Goal: Information Seeking & Learning: Learn about a topic

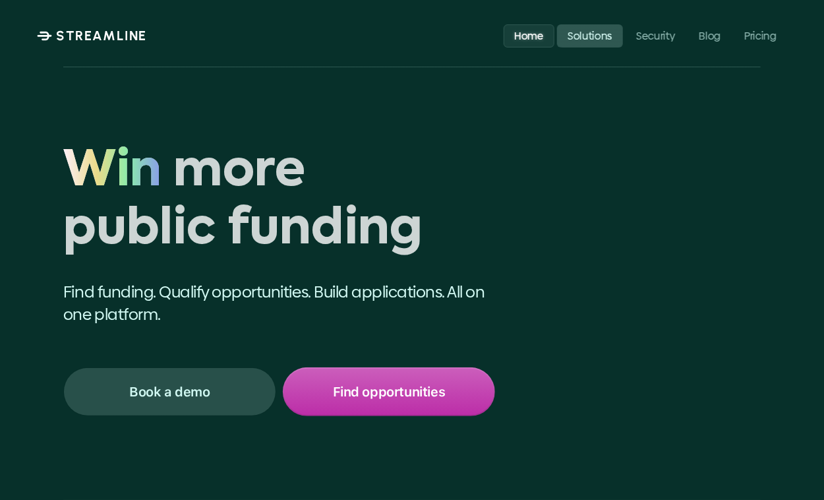
click at [562, 39] on link "Solutions" at bounding box center [590, 35] width 66 height 23
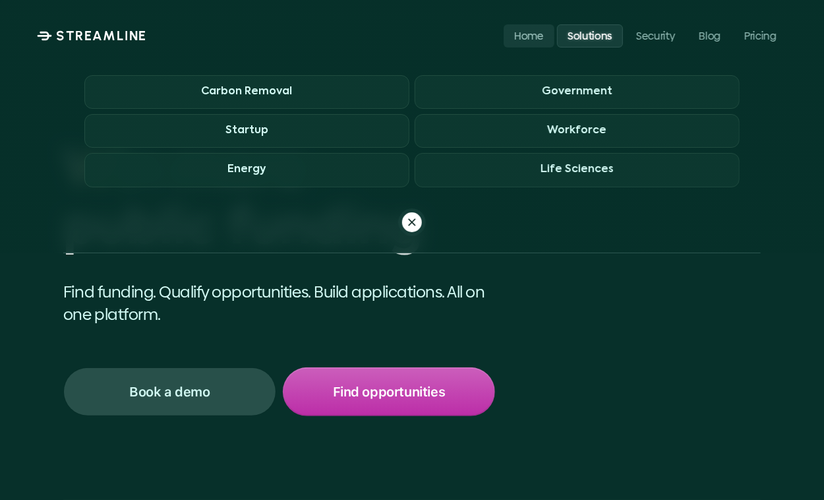
scroll to position [139, 0]
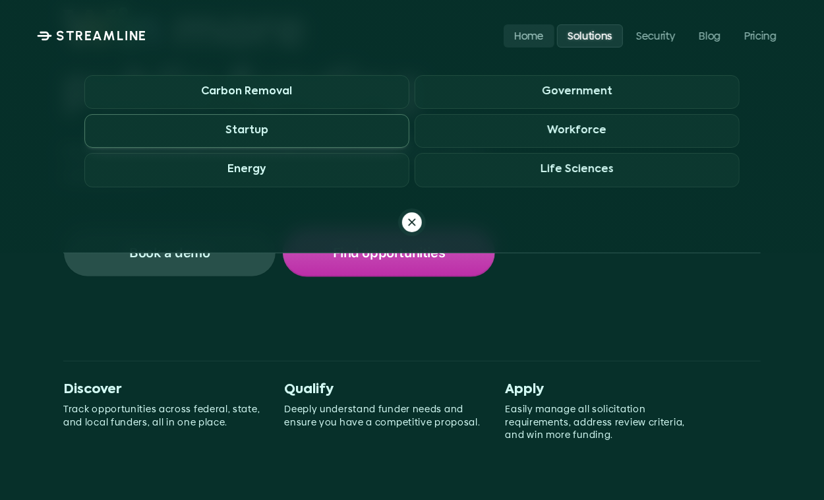
click at [241, 131] on h3 "Startup" at bounding box center [247, 131] width 43 height 13
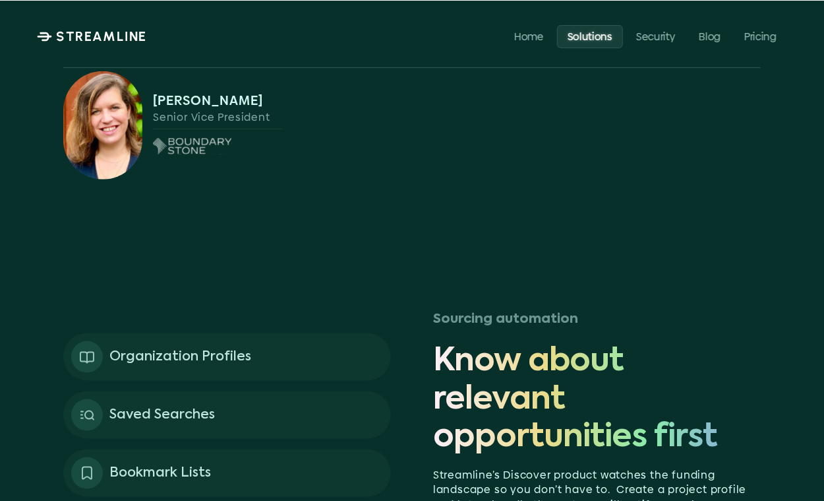
scroll to position [2646, 0]
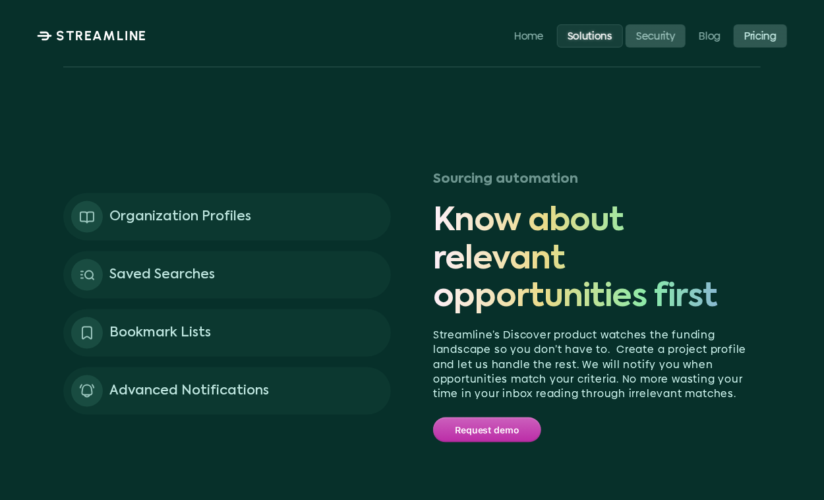
click at [762, 28] on link "Pricing" at bounding box center [760, 35] width 53 height 23
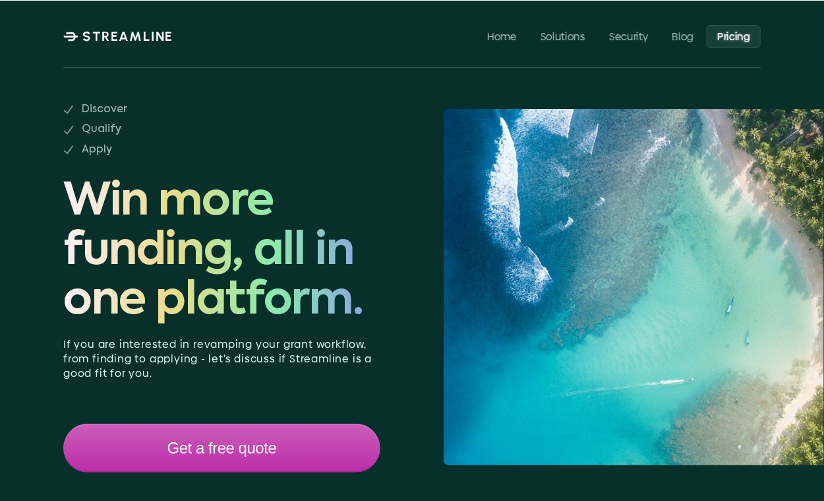
scroll to position [139, 0]
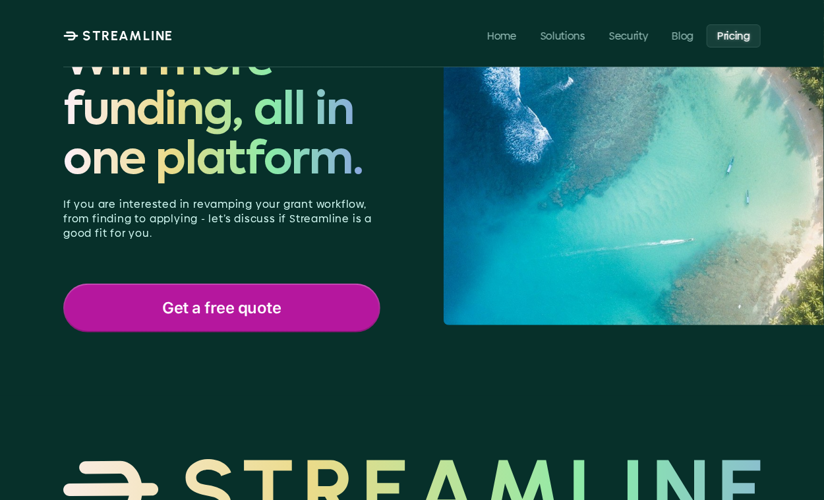
click at [245, 309] on p "Get a free quote" at bounding box center [221, 307] width 119 height 17
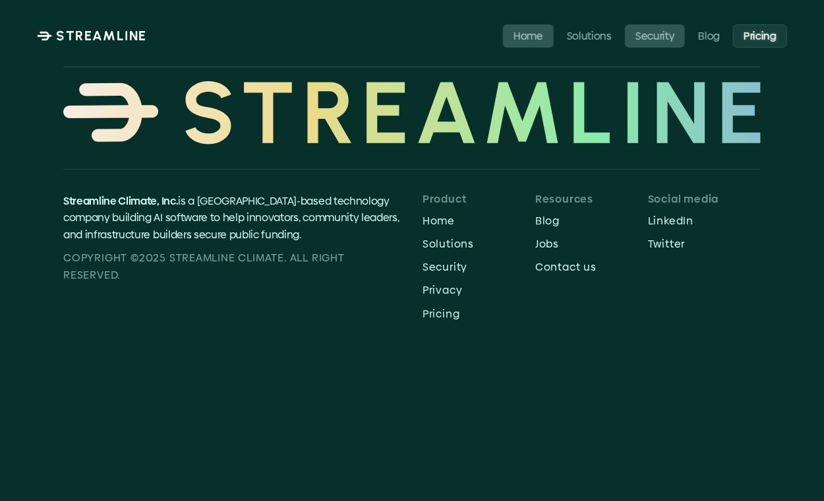
scroll to position [544, 0]
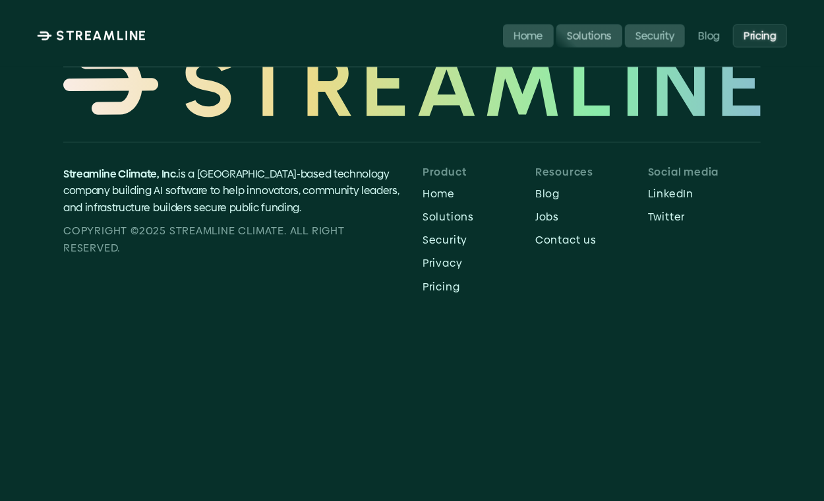
click at [594, 37] on p "Solutions" at bounding box center [589, 35] width 45 height 13
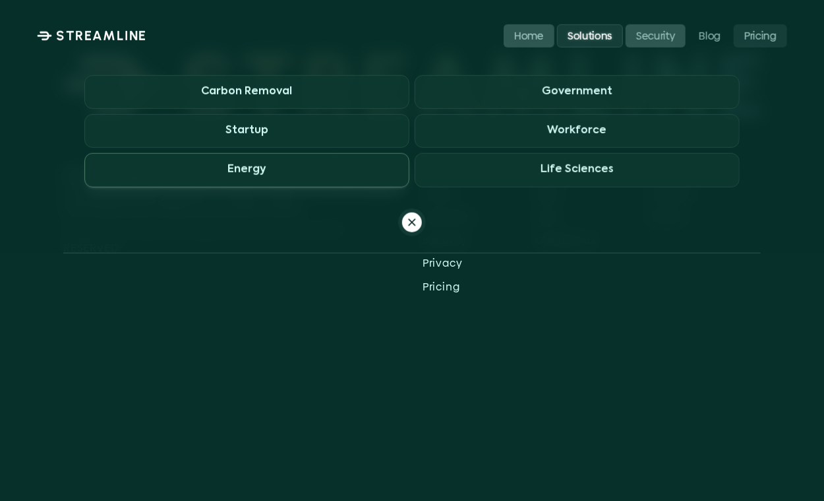
click at [255, 179] on span "Energy" at bounding box center [246, 170] width 325 height 34
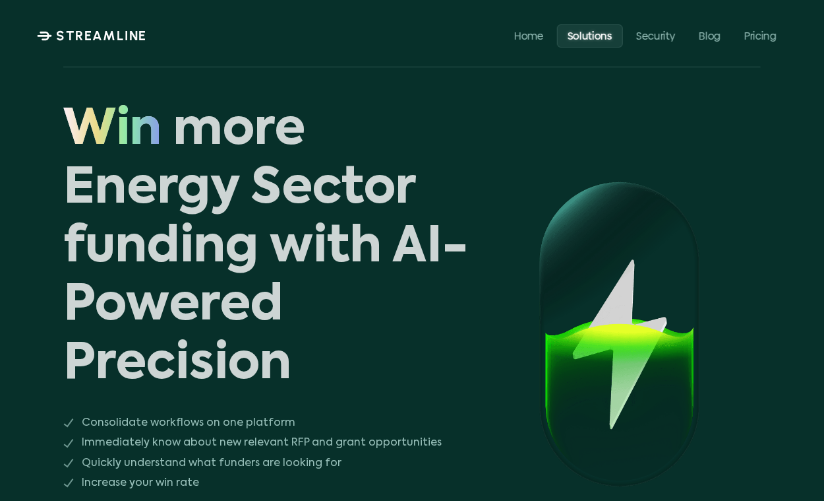
scroll to position [139, 0]
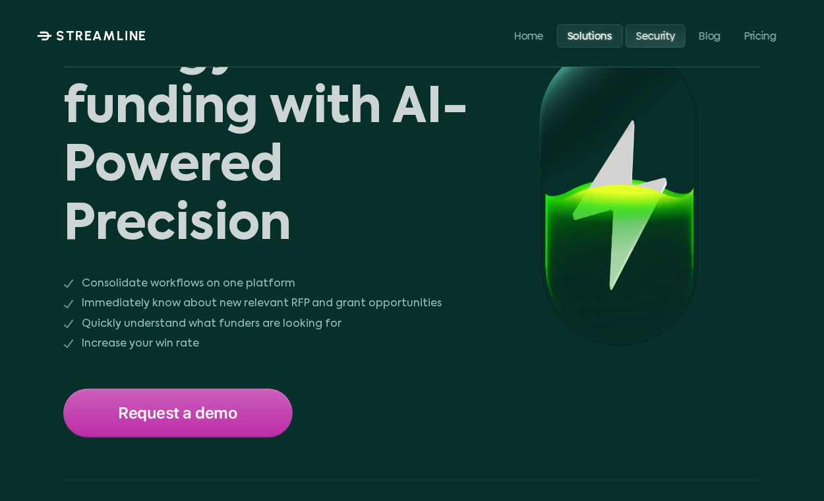
click at [649, 36] on p "Security" at bounding box center [655, 35] width 39 height 13
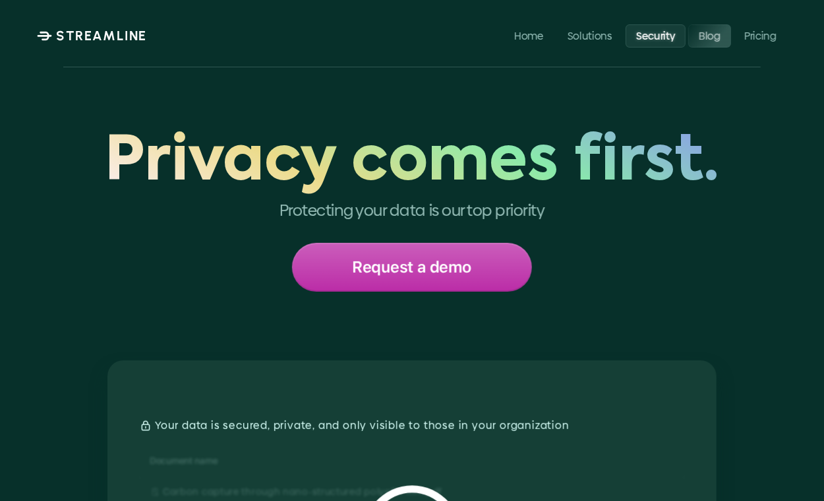
click at [712, 35] on p "Blog" at bounding box center [711, 35] width 22 height 13
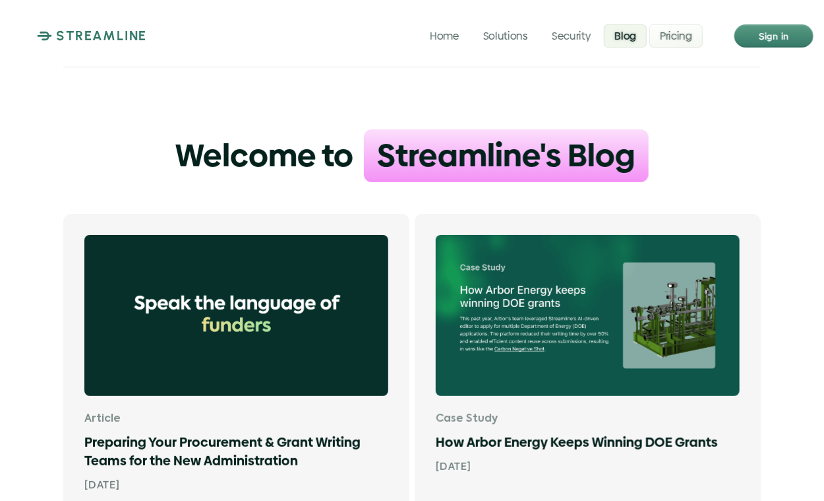
click at [668, 42] on p "Pricing" at bounding box center [676, 35] width 32 height 13
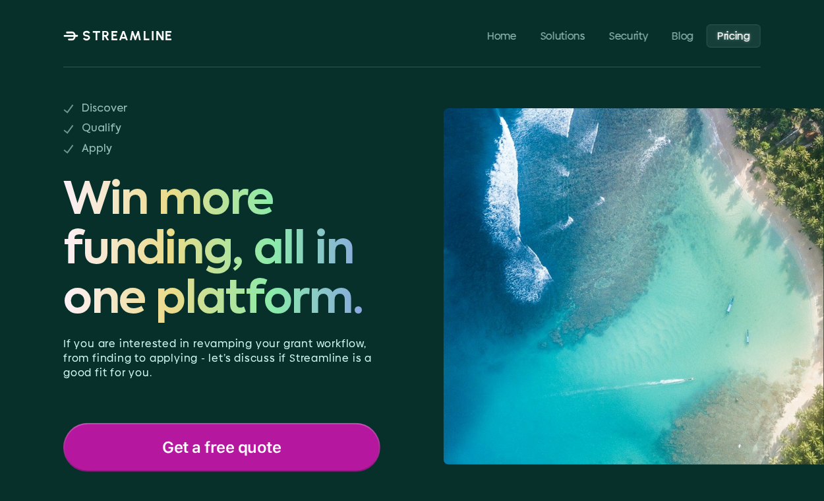
click at [263, 450] on p "Get a free quote" at bounding box center [221, 447] width 119 height 17
